Goal: Task Accomplishment & Management: Use online tool/utility

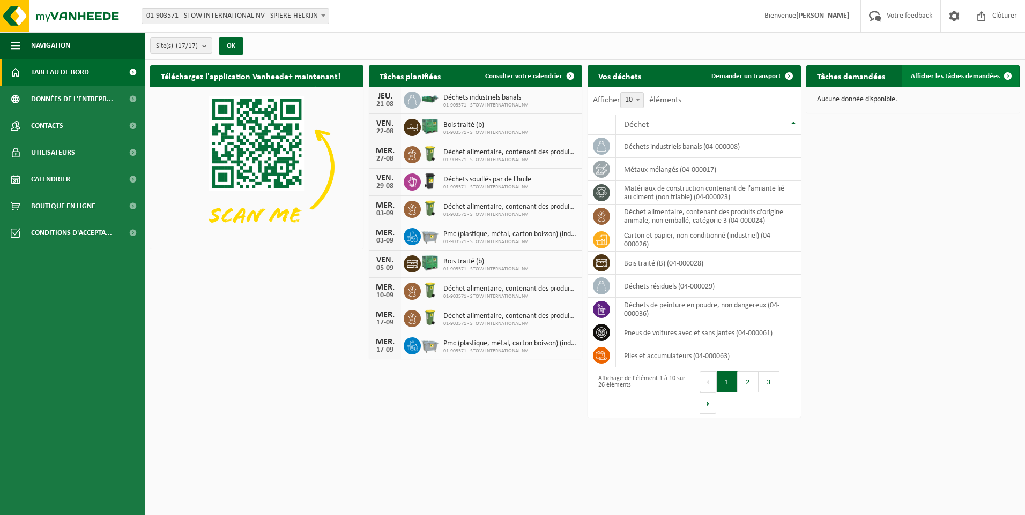
drag, startPoint x: 922, startPoint y: 79, endPoint x: 916, endPoint y: 81, distance: 6.6
click at [922, 79] on span "Afficher les tâches demandées" at bounding box center [954, 76] width 89 height 7
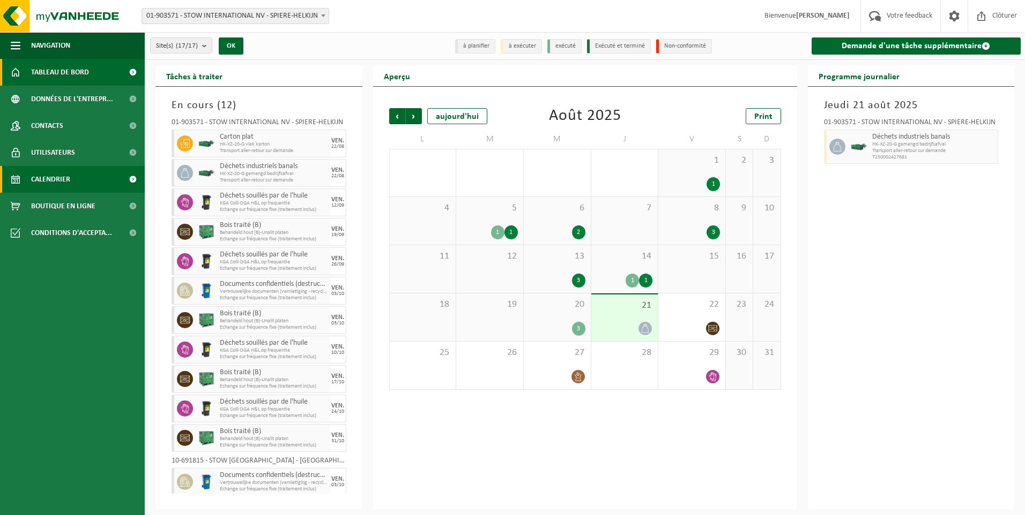
click at [114, 65] on link "Tableau de bord" at bounding box center [72, 72] width 145 height 27
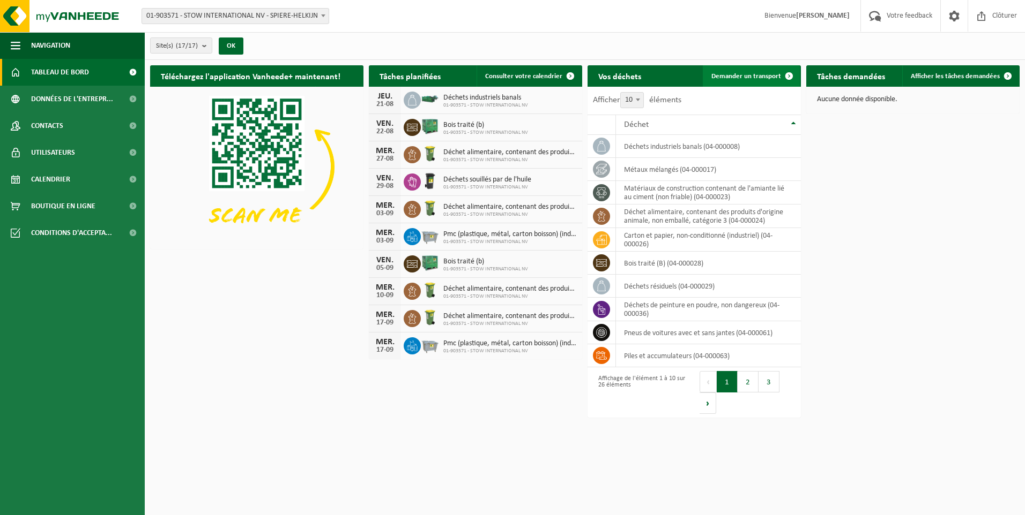
click at [765, 79] on span "Demander un transport" at bounding box center [746, 76] width 70 height 7
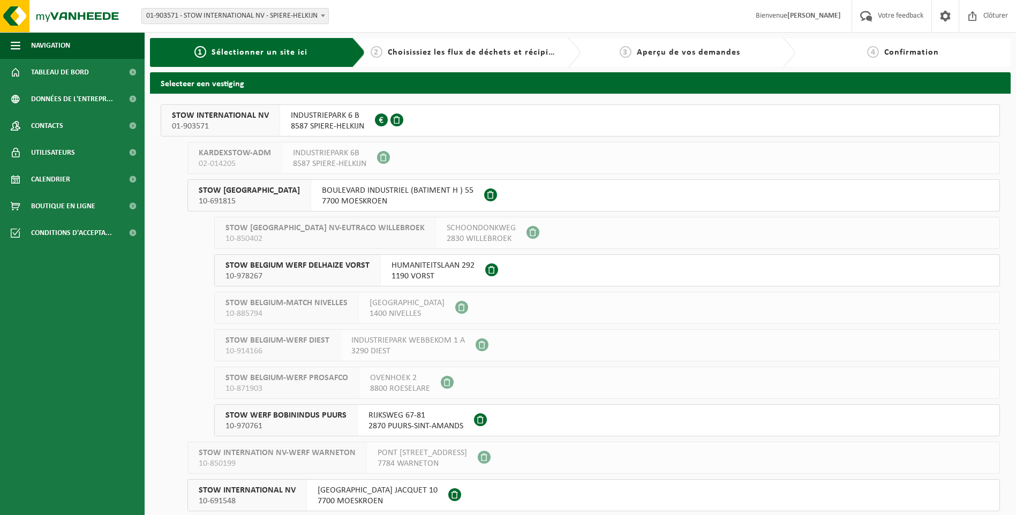
click at [413, 123] on button "STOW INTERNATIONAL NV 01-903571 INDUSTRIEPARK 6 B 8587 SPIERE-HELKIJN 0416.991.…" at bounding box center [581, 120] width 840 height 32
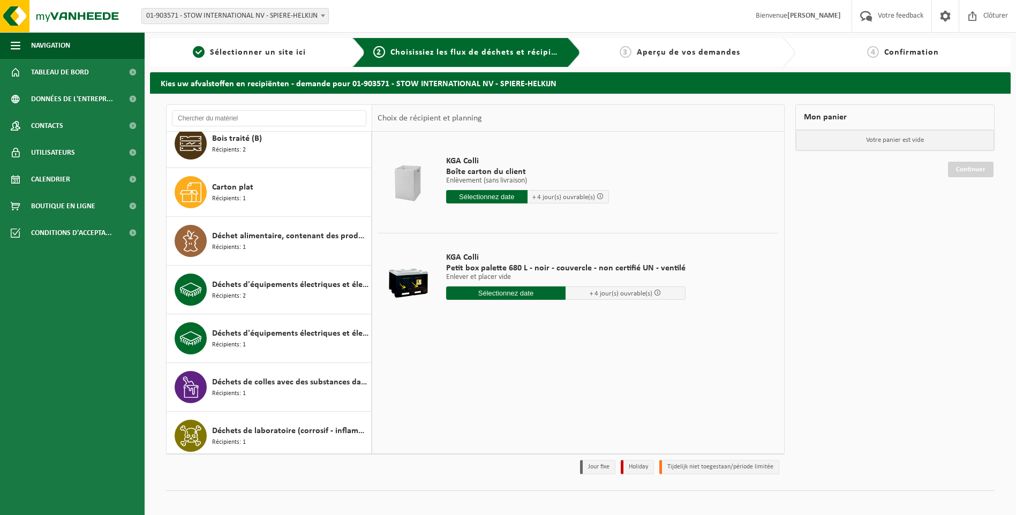
scroll to position [162, 0]
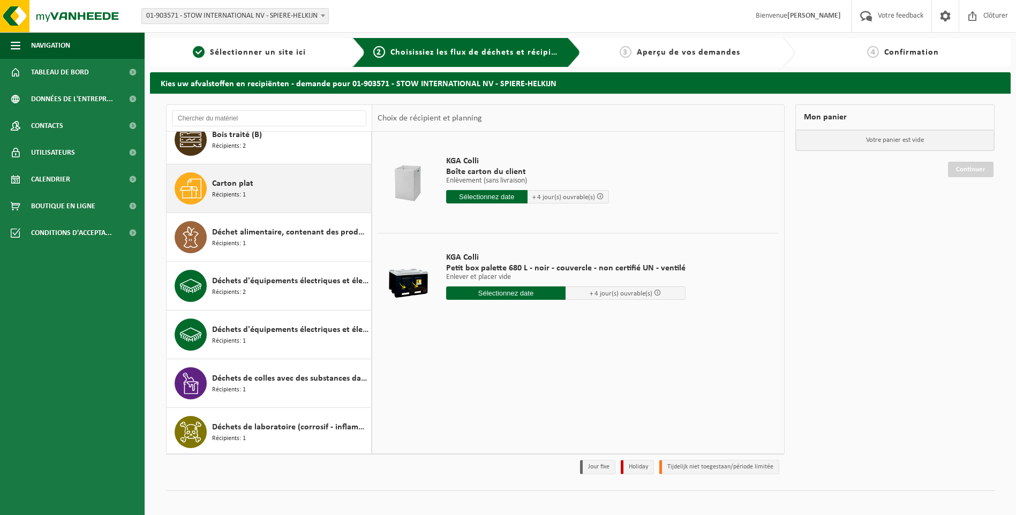
click at [314, 188] on div "Carton plat Récipients: 1" at bounding box center [290, 189] width 156 height 32
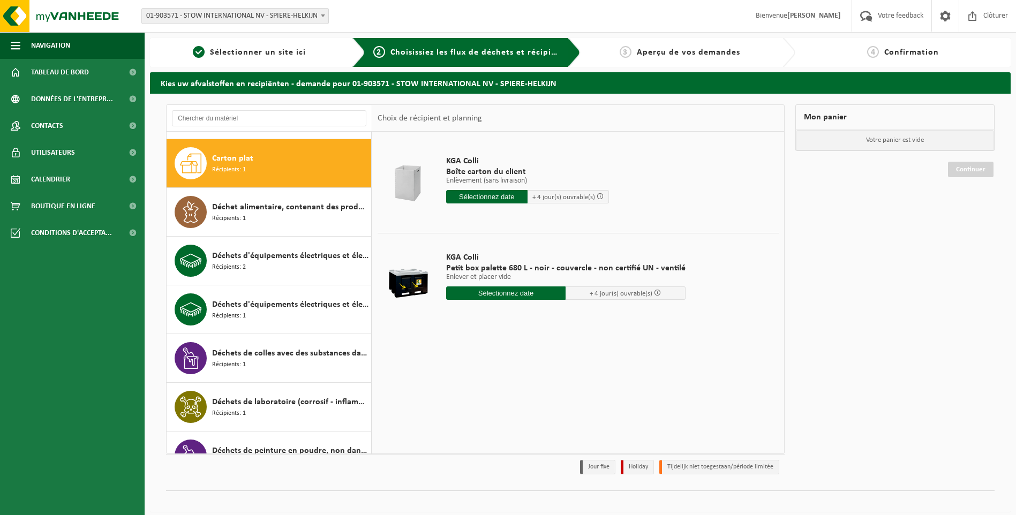
scroll to position [195, 0]
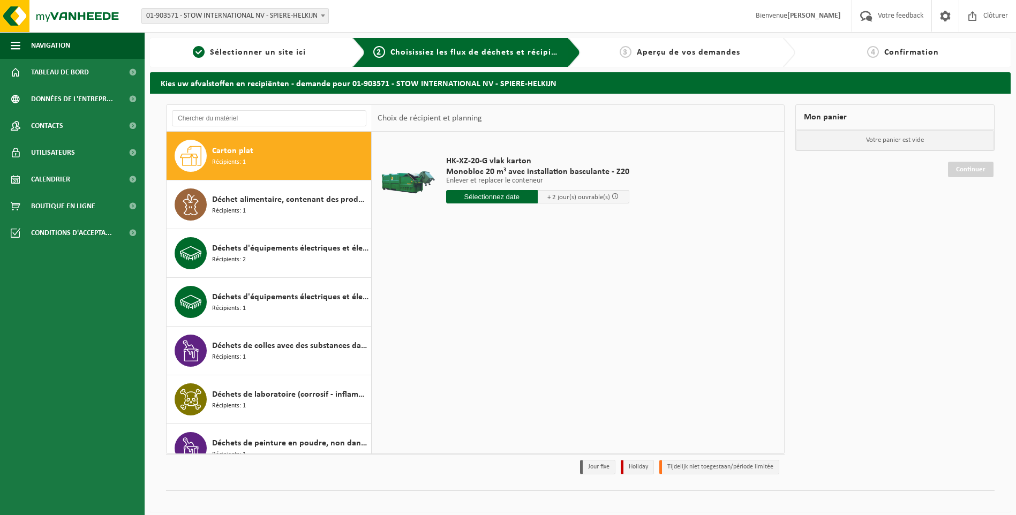
click at [471, 197] on input "text" at bounding box center [492, 196] width 92 height 13
click at [527, 307] on div "22" at bounding box center [531, 309] width 19 height 17
type input "à partir de 2025-08-22"
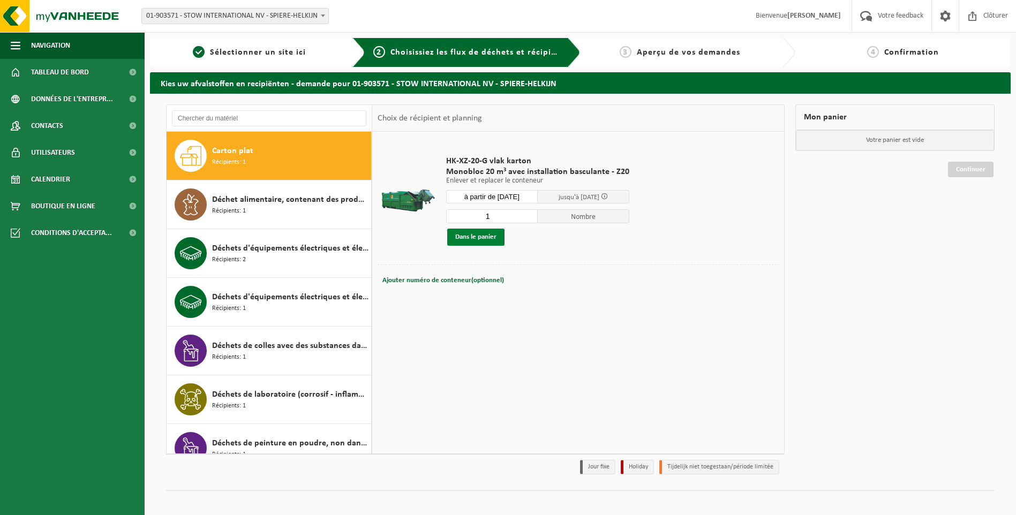
click at [475, 239] on button "Dans le panier" at bounding box center [475, 237] width 57 height 17
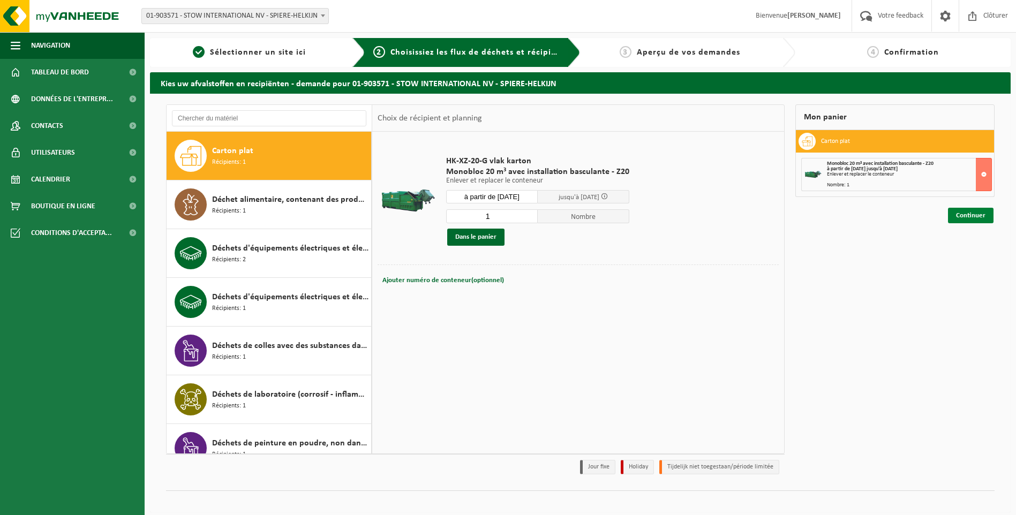
click at [968, 215] on link "Continuer" at bounding box center [971, 216] width 46 height 16
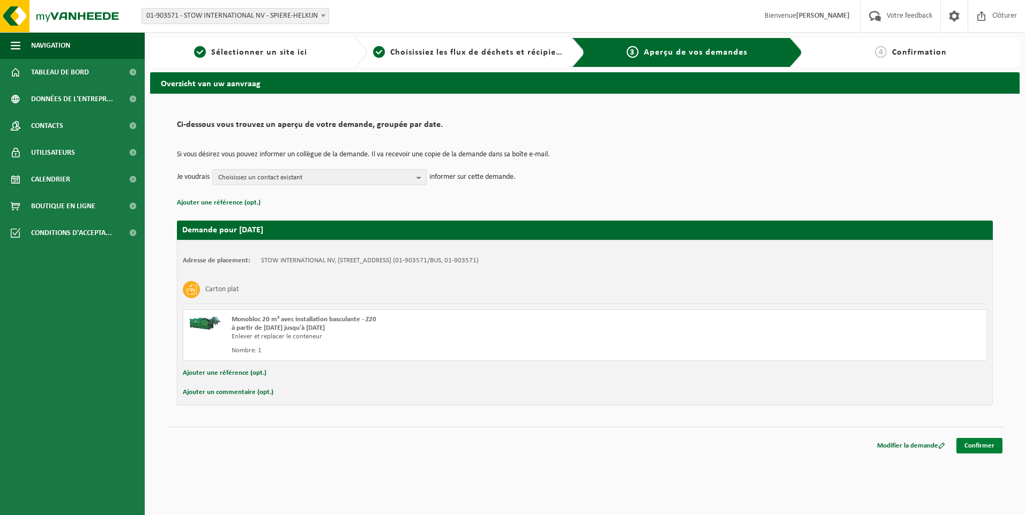
click at [977, 443] on link "Confirmer" at bounding box center [979, 446] width 46 height 16
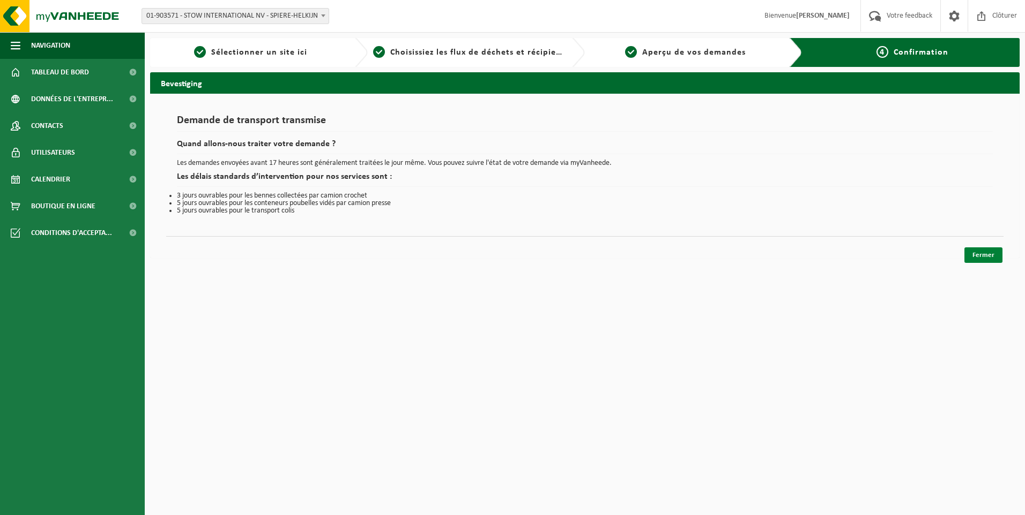
click at [980, 252] on link "Fermer" at bounding box center [983, 256] width 38 height 16
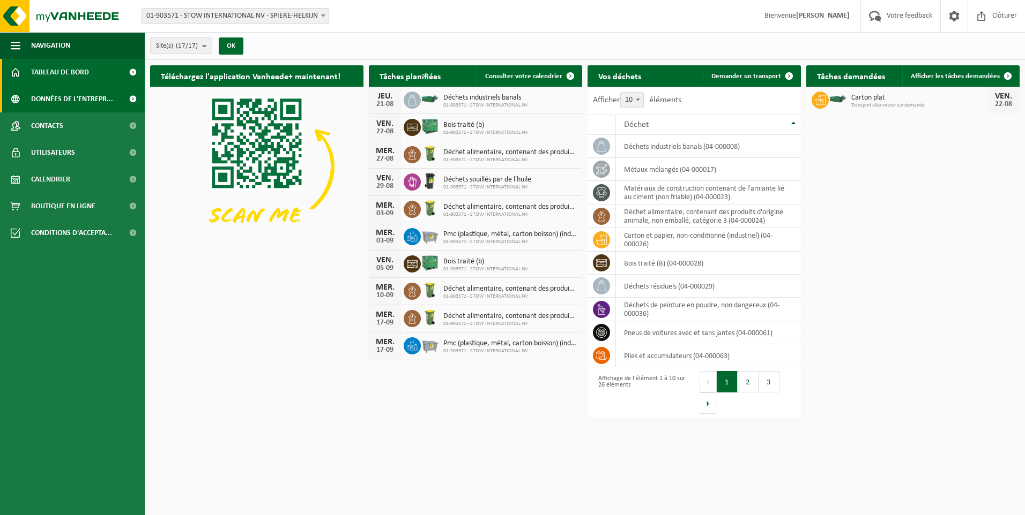
click at [102, 104] on span "Données de l'entrepr..." at bounding box center [72, 99] width 82 height 27
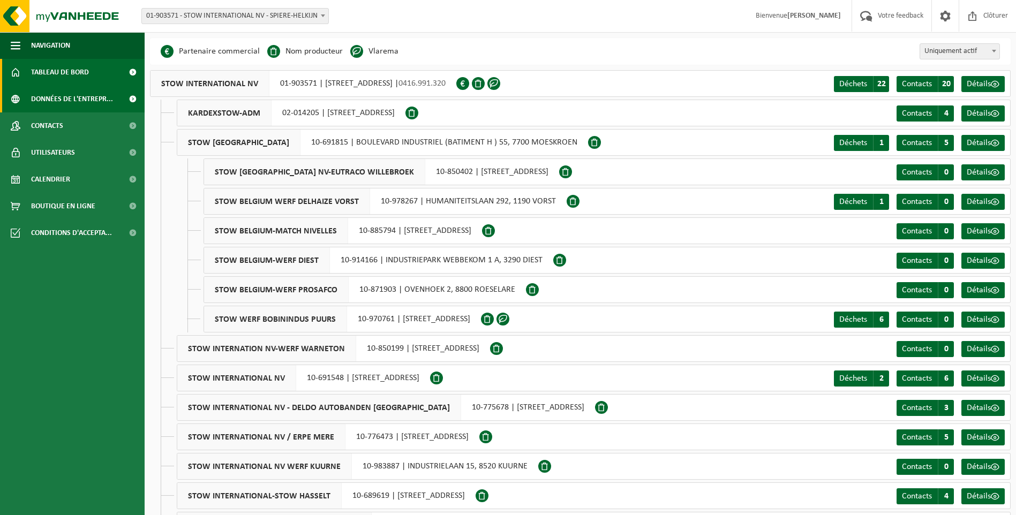
click at [66, 77] on span "Tableau de bord" at bounding box center [60, 72] width 58 height 27
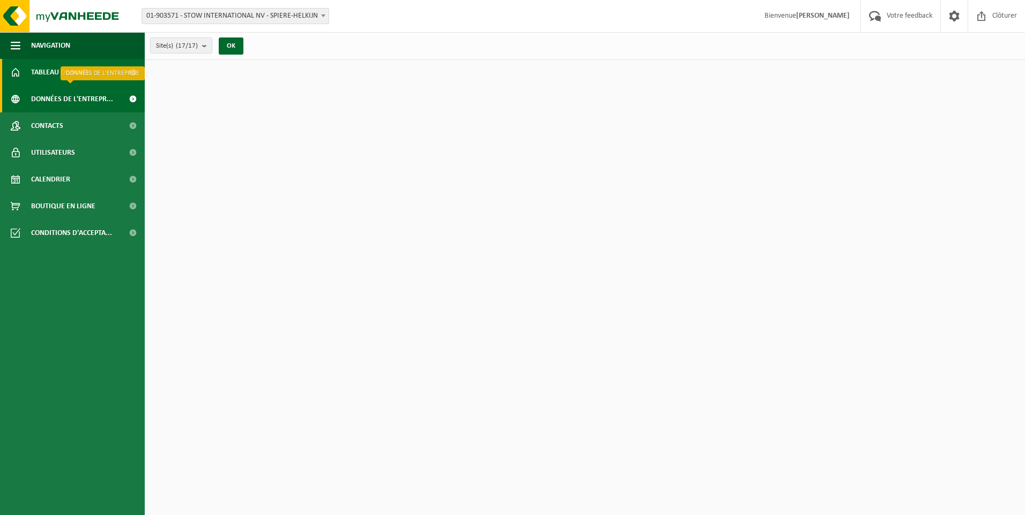
click at [68, 94] on span "Données de l'entrepr..." at bounding box center [72, 99] width 82 height 27
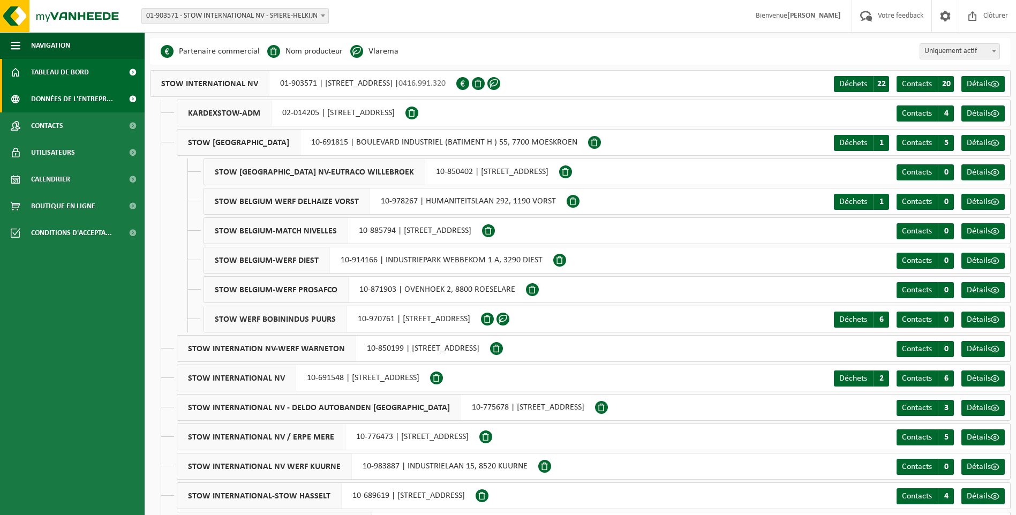
click at [72, 73] on span "Tableau de bord" at bounding box center [60, 72] width 58 height 27
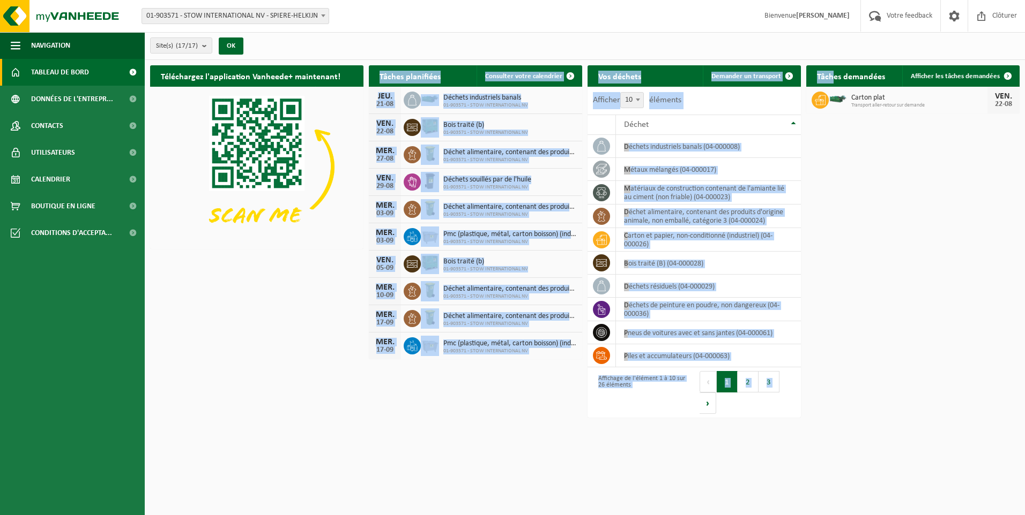
drag, startPoint x: 833, startPoint y: 83, endPoint x: 333, endPoint y: 230, distance: 520.8
click at [333, 230] on div "Téléchargez l'application Vanheede+ maintenant! Cachez Tâches planifiées Consul…" at bounding box center [584, 217] width 874 height 314
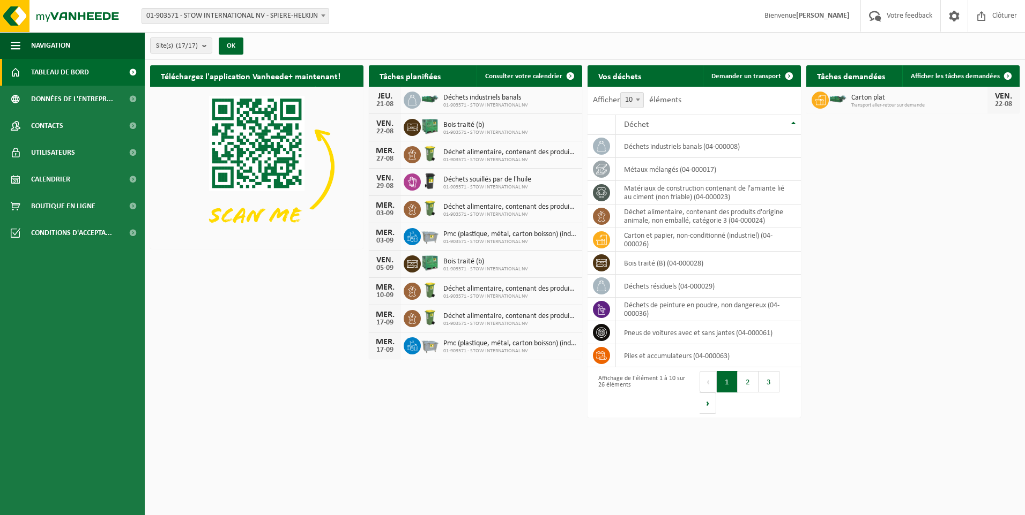
drag, startPoint x: 333, startPoint y: 230, endPoint x: 324, endPoint y: 269, distance: 39.6
click at [324, 269] on div "Téléchargez l'application Vanheede+ maintenant! Cachez Tâches planifiées Consul…" at bounding box center [584, 217] width 874 height 314
click at [660, 149] on td "déchets industriels banals (04-000008)" at bounding box center [708, 146] width 185 height 23
click at [659, 148] on td "déchets industriels banals (04-000008)" at bounding box center [708, 146] width 185 height 23
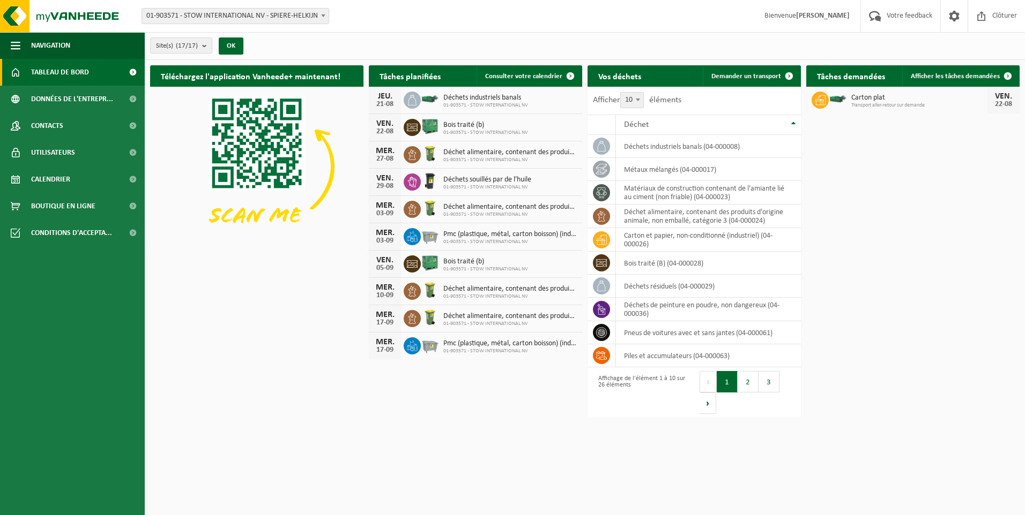
click at [490, 103] on span "01-903571 - STOW INTERNATIONAL NV" at bounding box center [485, 105] width 85 height 6
click at [386, 101] on div "21-08" at bounding box center [384, 105] width 21 height 8
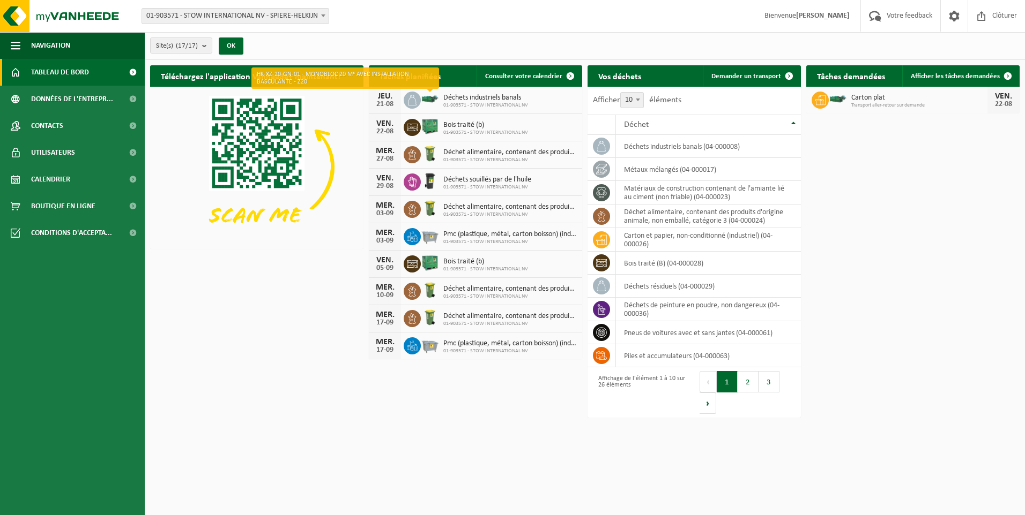
click at [427, 98] on img at bounding box center [430, 99] width 18 height 10
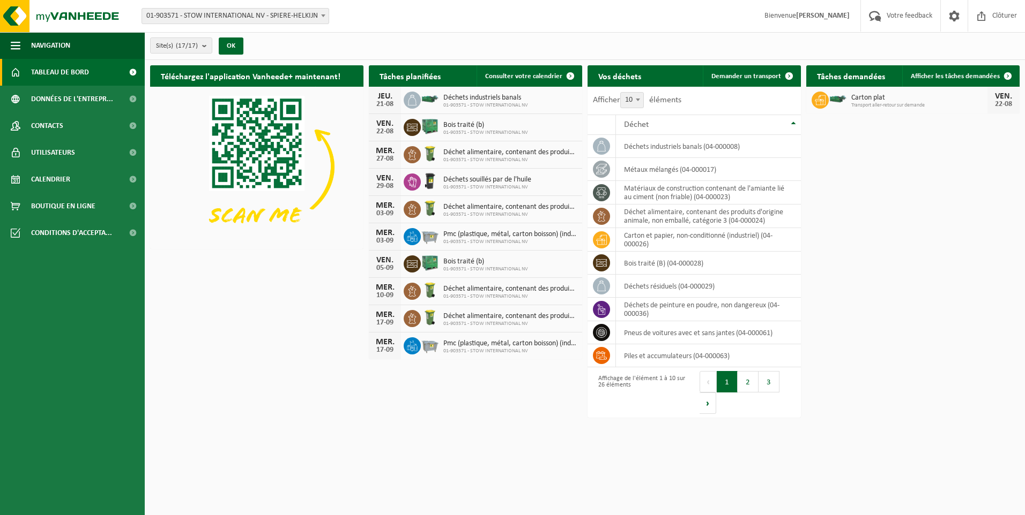
click at [274, 117] on img at bounding box center [256, 167] width 213 height 160
